Goal: Communication & Community: Answer question/provide support

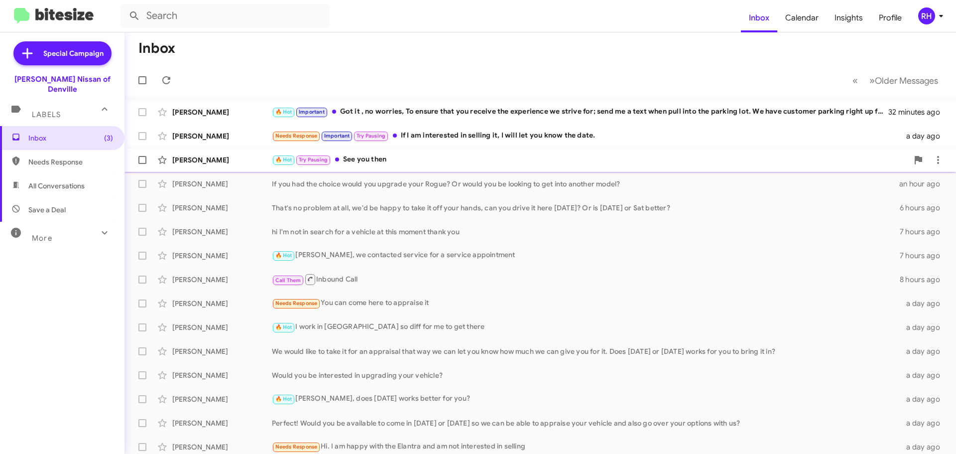
click at [503, 153] on div "[PERSON_NAME] 🔥 Hot Try Pausing See you then a day ago" at bounding box center [540, 160] width 816 height 20
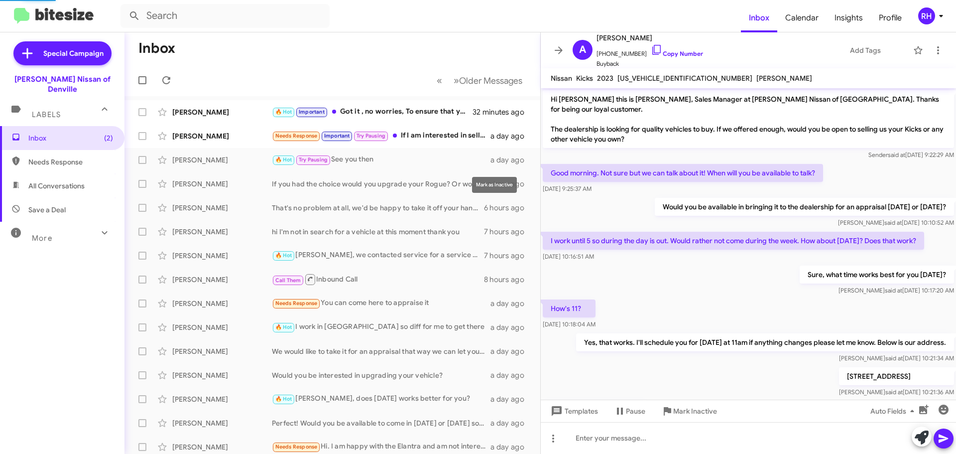
scroll to position [82, 0]
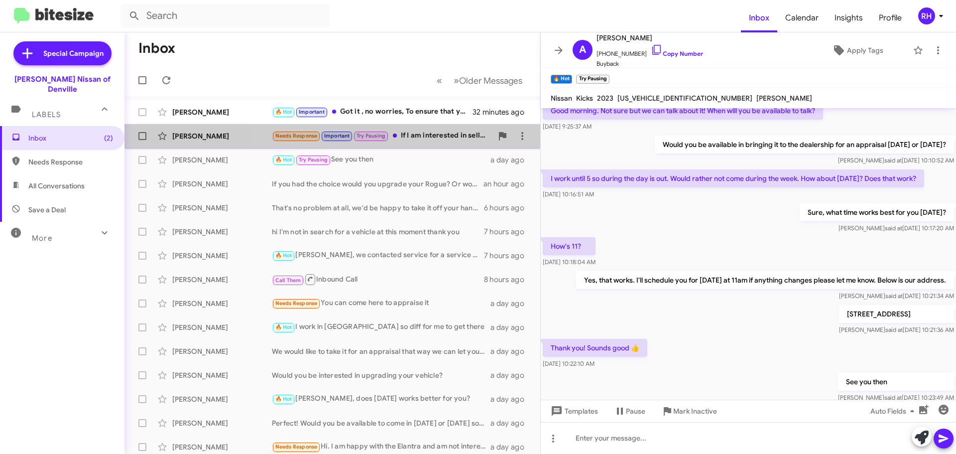
click at [443, 130] on div "[PERSON_NAME] Needs Response Important Try Pausing If I am interested in sellin…" at bounding box center [332, 136] width 400 height 20
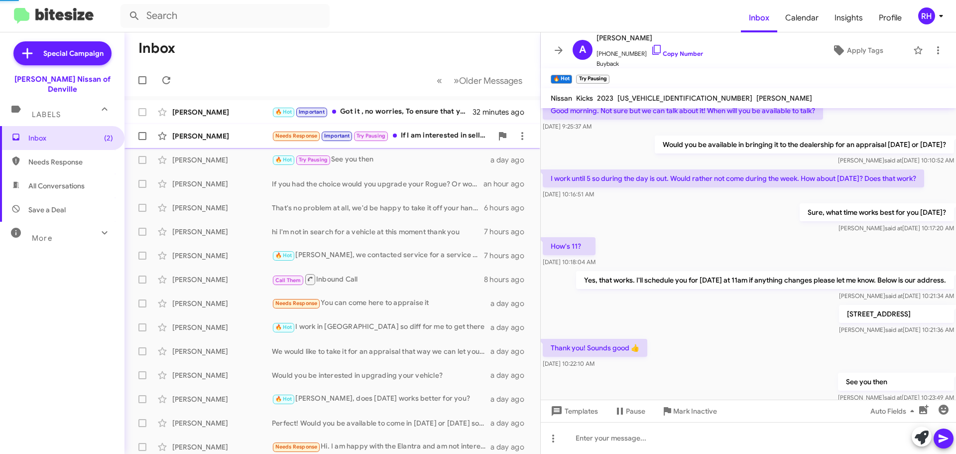
scroll to position [53, 0]
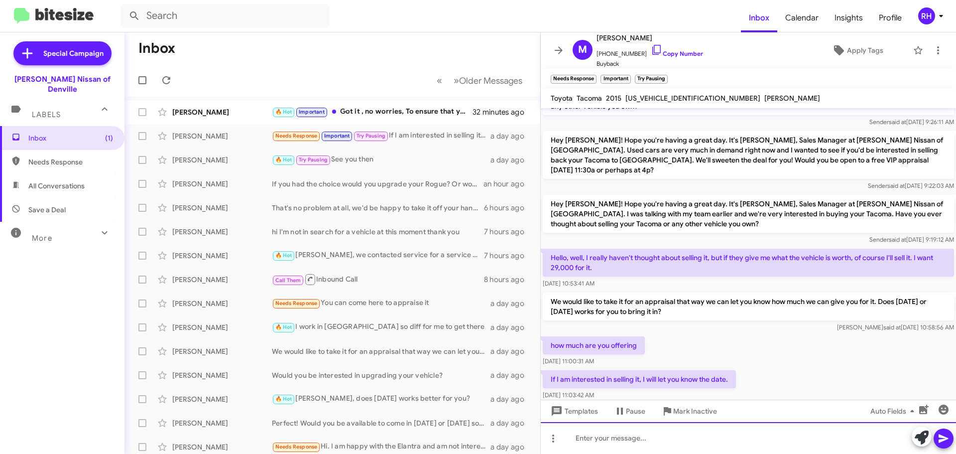
click at [683, 438] on div at bounding box center [748, 438] width 415 height 32
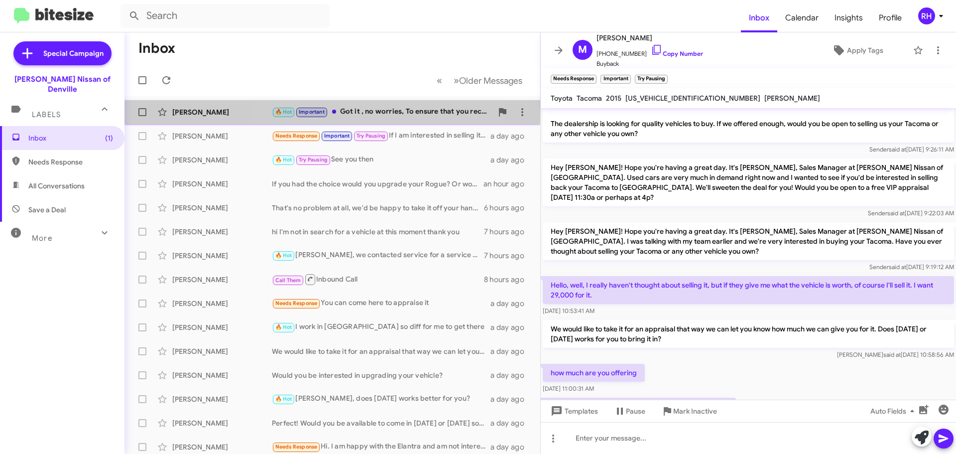
click at [390, 113] on div "🔥 Hot Important Got it , no worries, To ensure that you receive the experience …" at bounding box center [382, 111] width 221 height 11
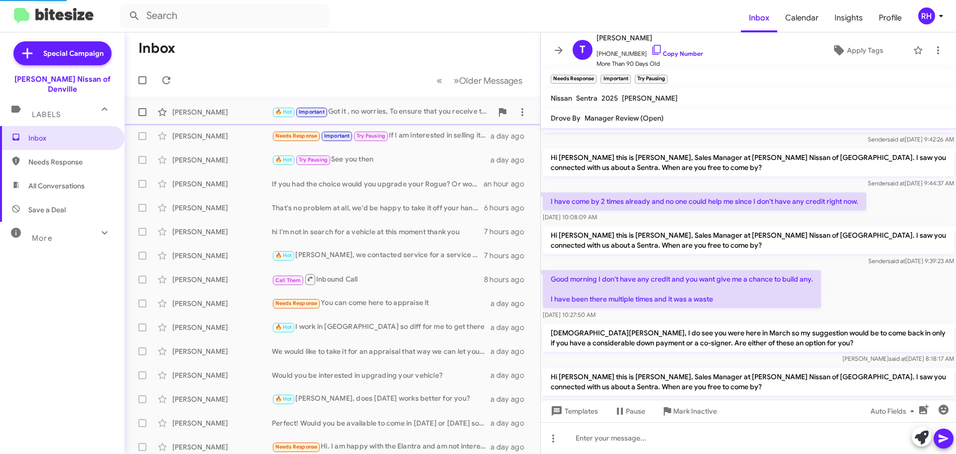
scroll to position [615, 0]
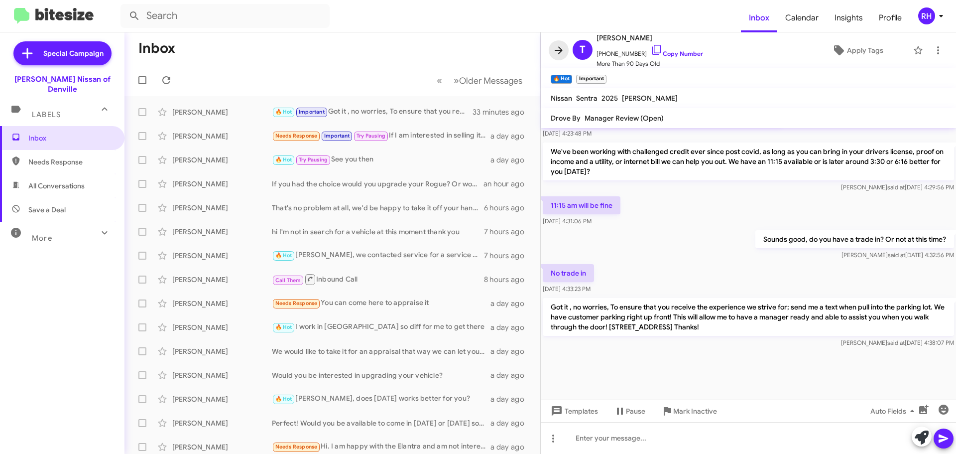
click at [553, 50] on icon at bounding box center [559, 50] width 12 height 12
